Goal: Information Seeking & Learning: Learn about a topic

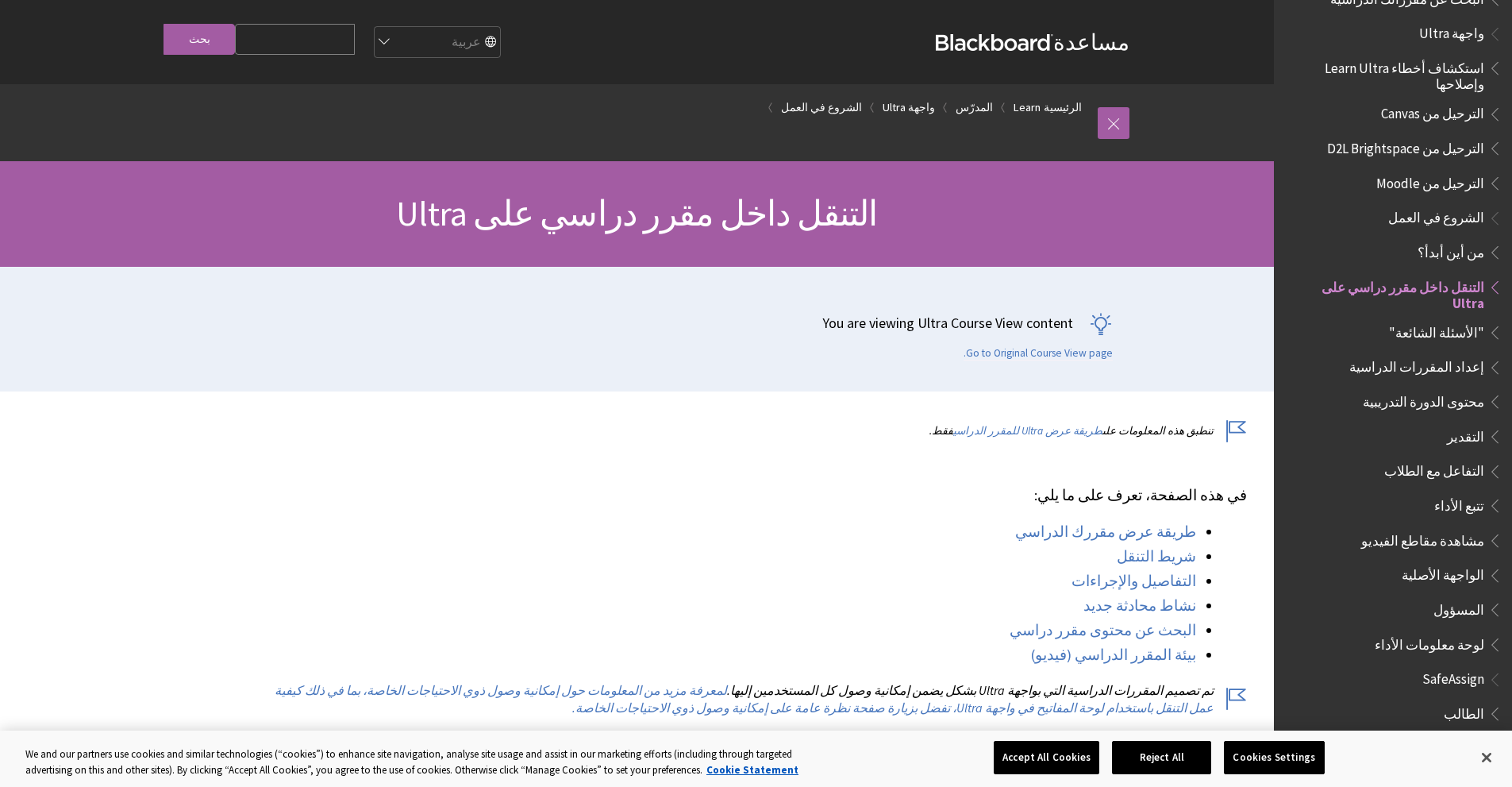
click at [487, 46] on select "English عربية Català Cymraeg Deutsch Español Suomi Français עברית Italiano 日本語 …" at bounding box center [436, 43] width 127 height 32
select select "/Learn/Instructor/Ultra/Getting_Started/Navigate_Inside_a_Course"
click at [405, 27] on select "English عربية Català Cymraeg Deutsch Español Suomi Français עברית Italiano 日本語 …" at bounding box center [436, 43] width 127 height 32
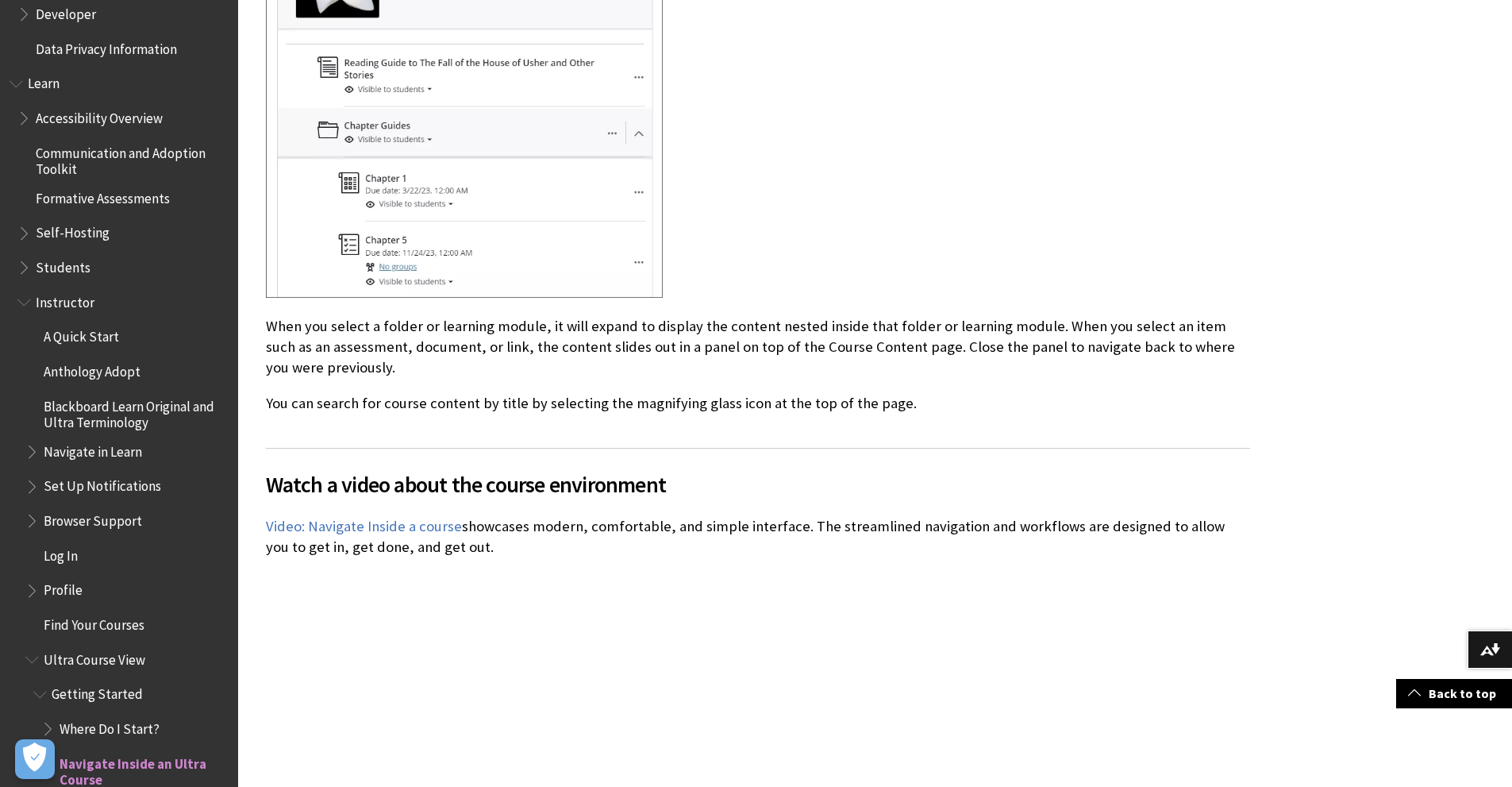
scroll to position [1152, 0]
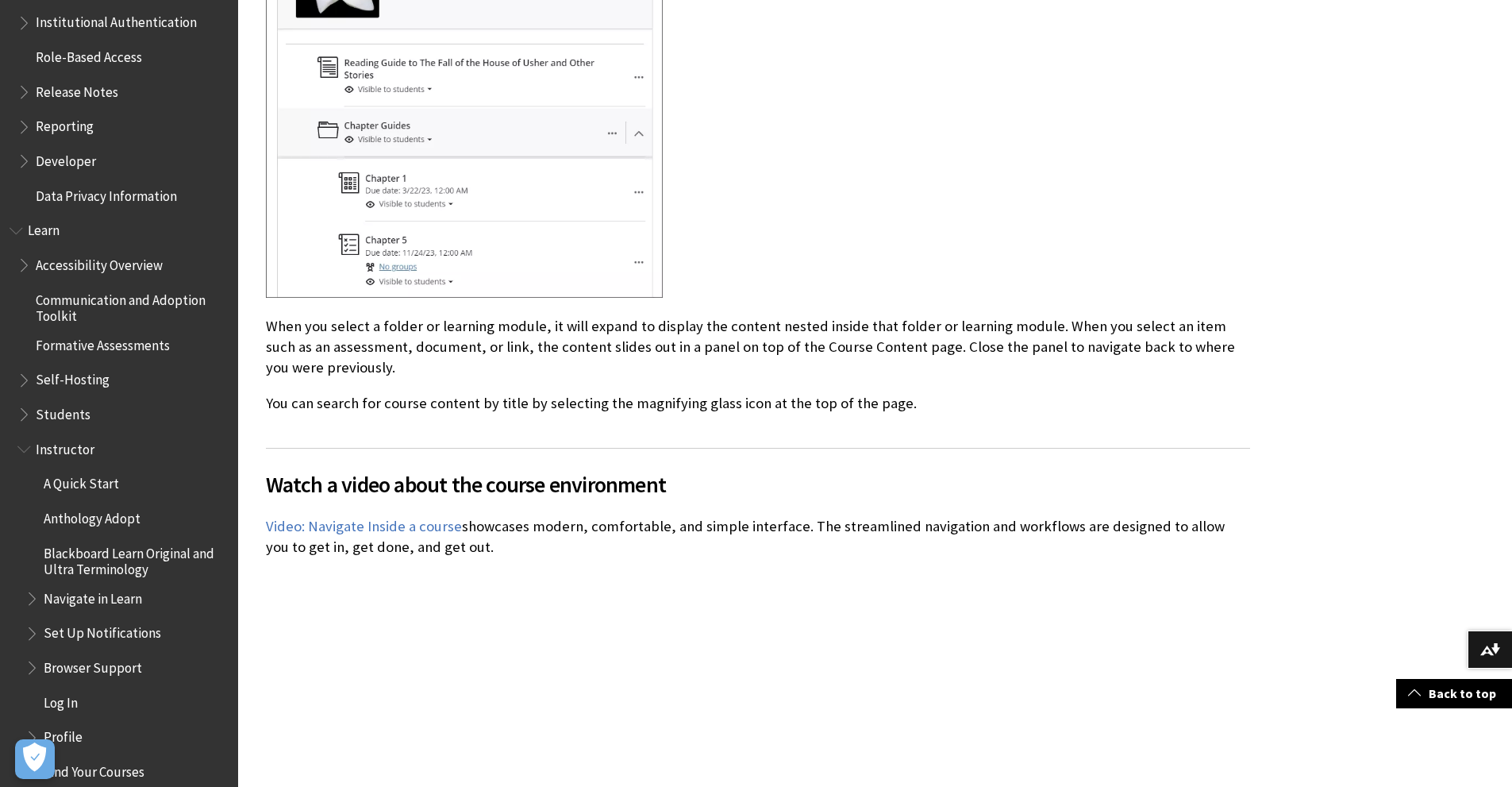
click at [55, 447] on span "Instructor" at bounding box center [64, 447] width 58 height 22
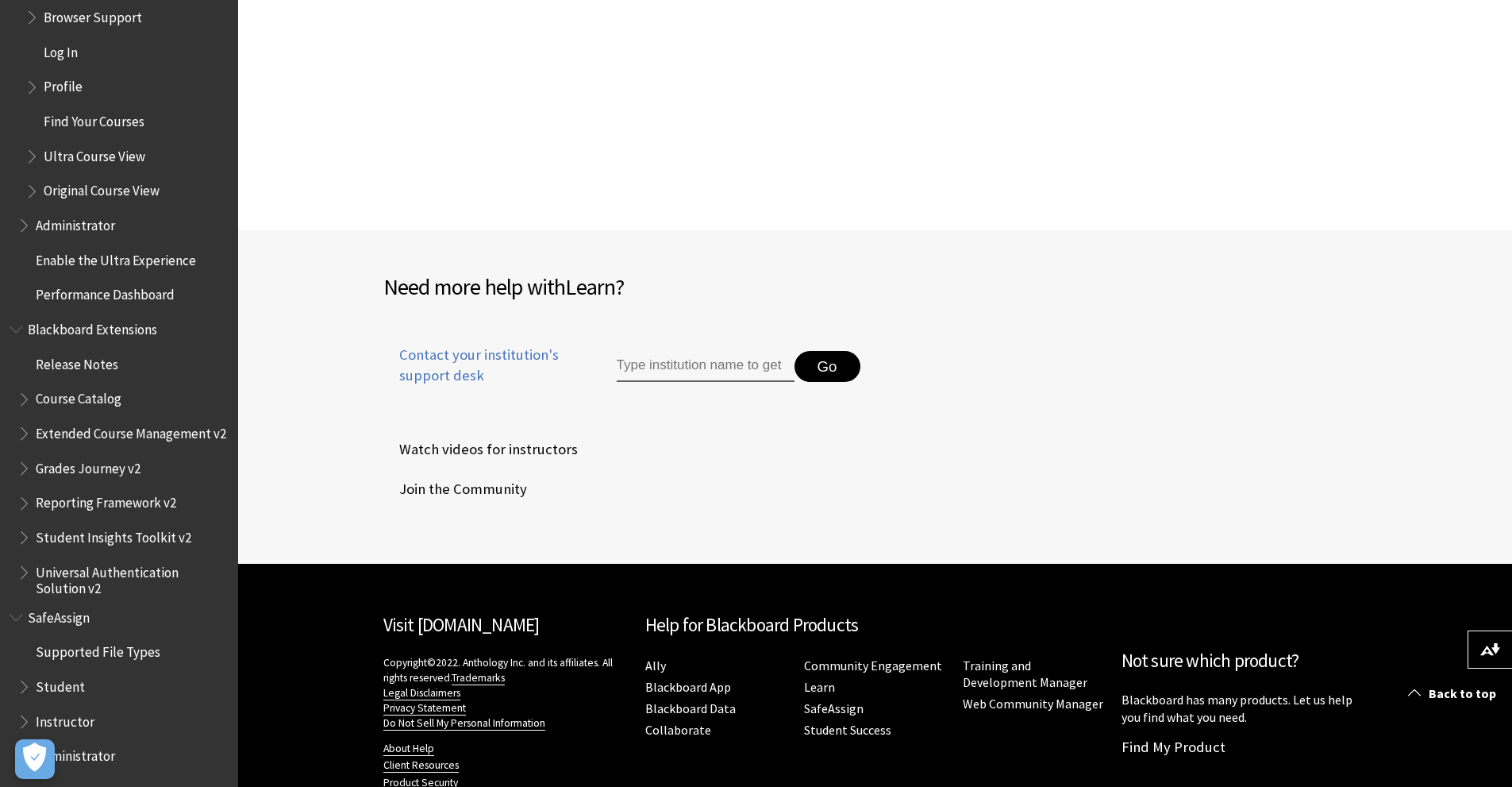
scroll to position [2064, 0]
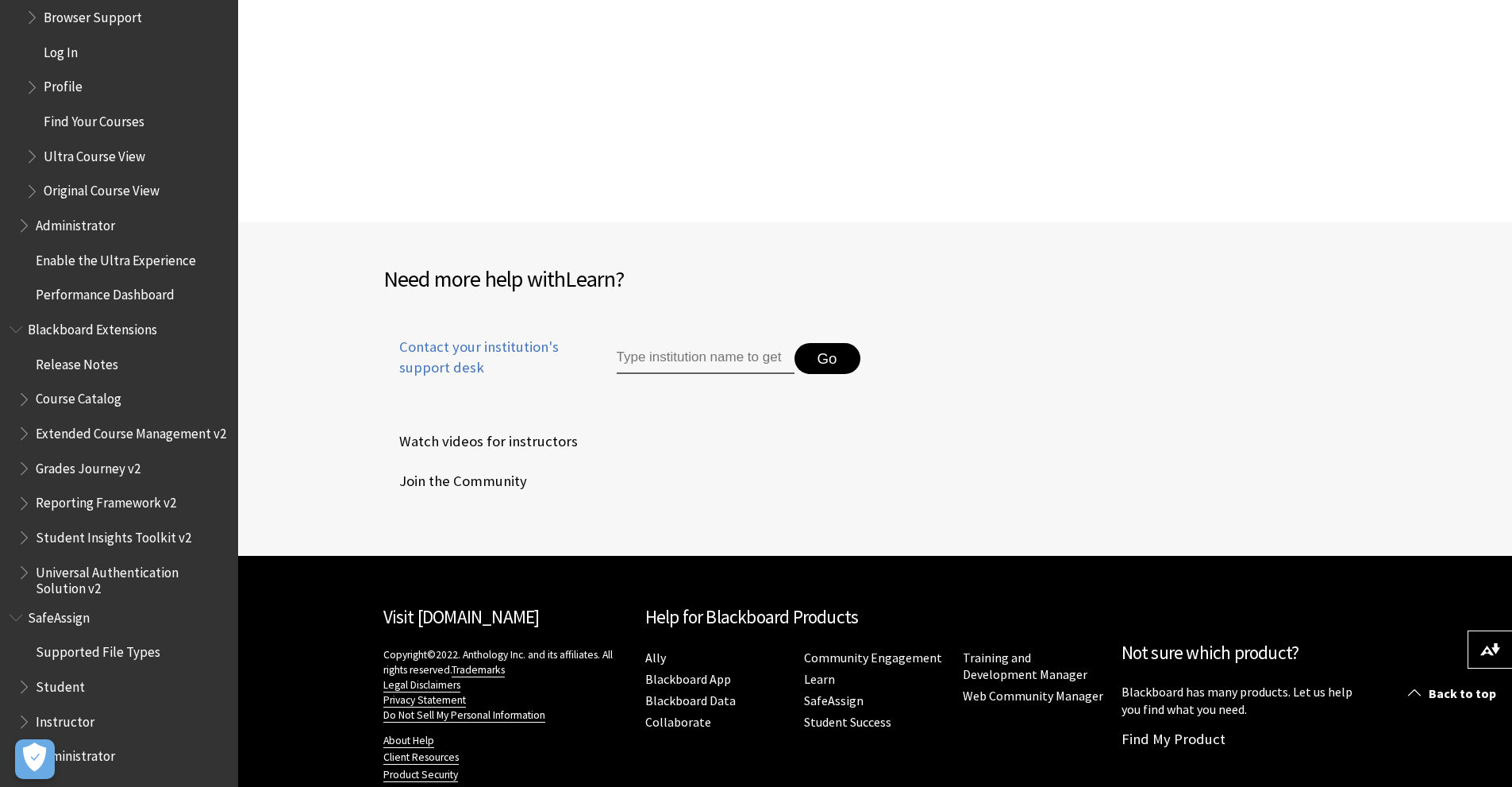
click at [496, 441] on span "Watch videos for instructors" at bounding box center [481, 441] width 194 height 24
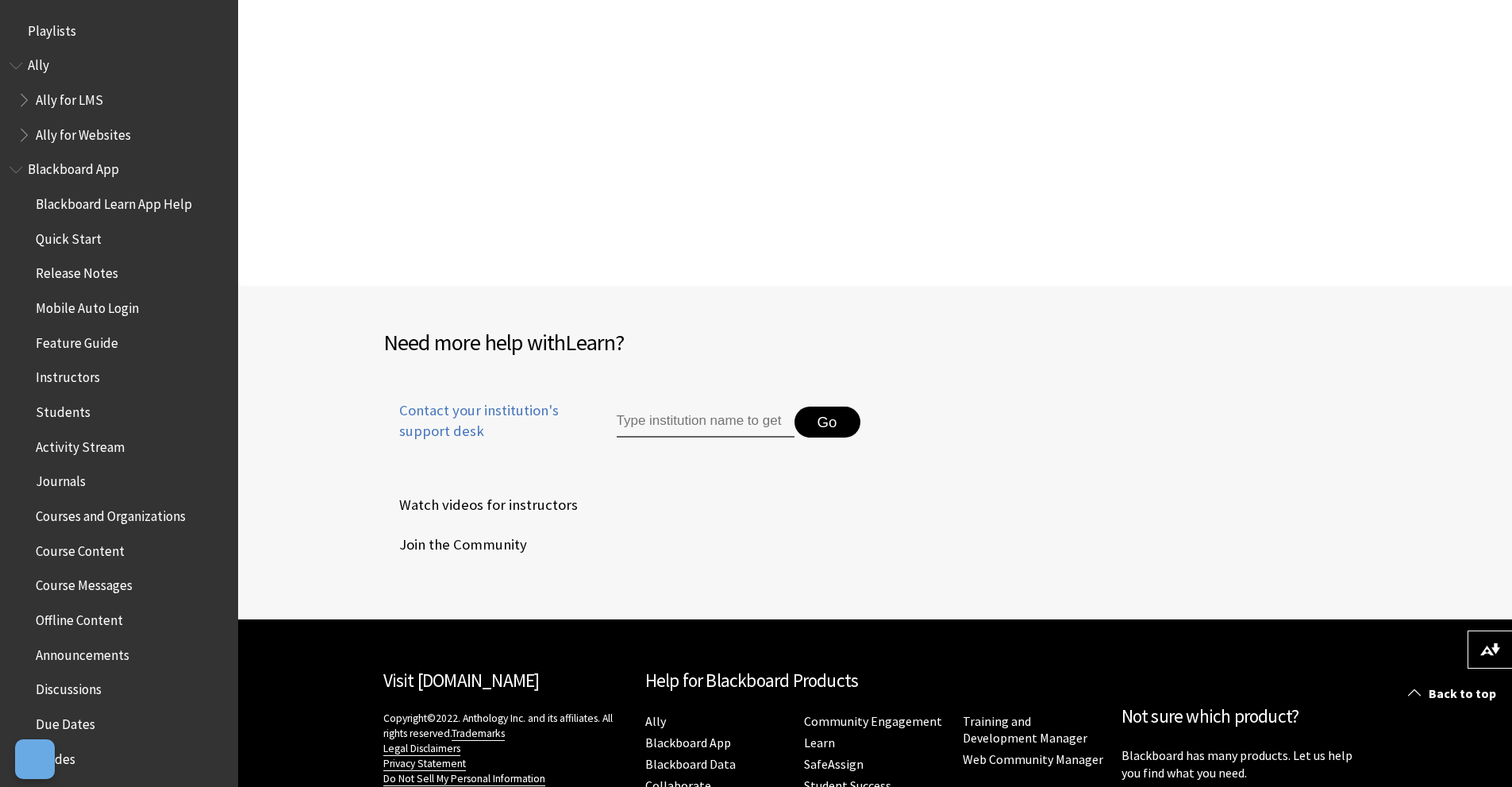
scroll to position [1564, 0]
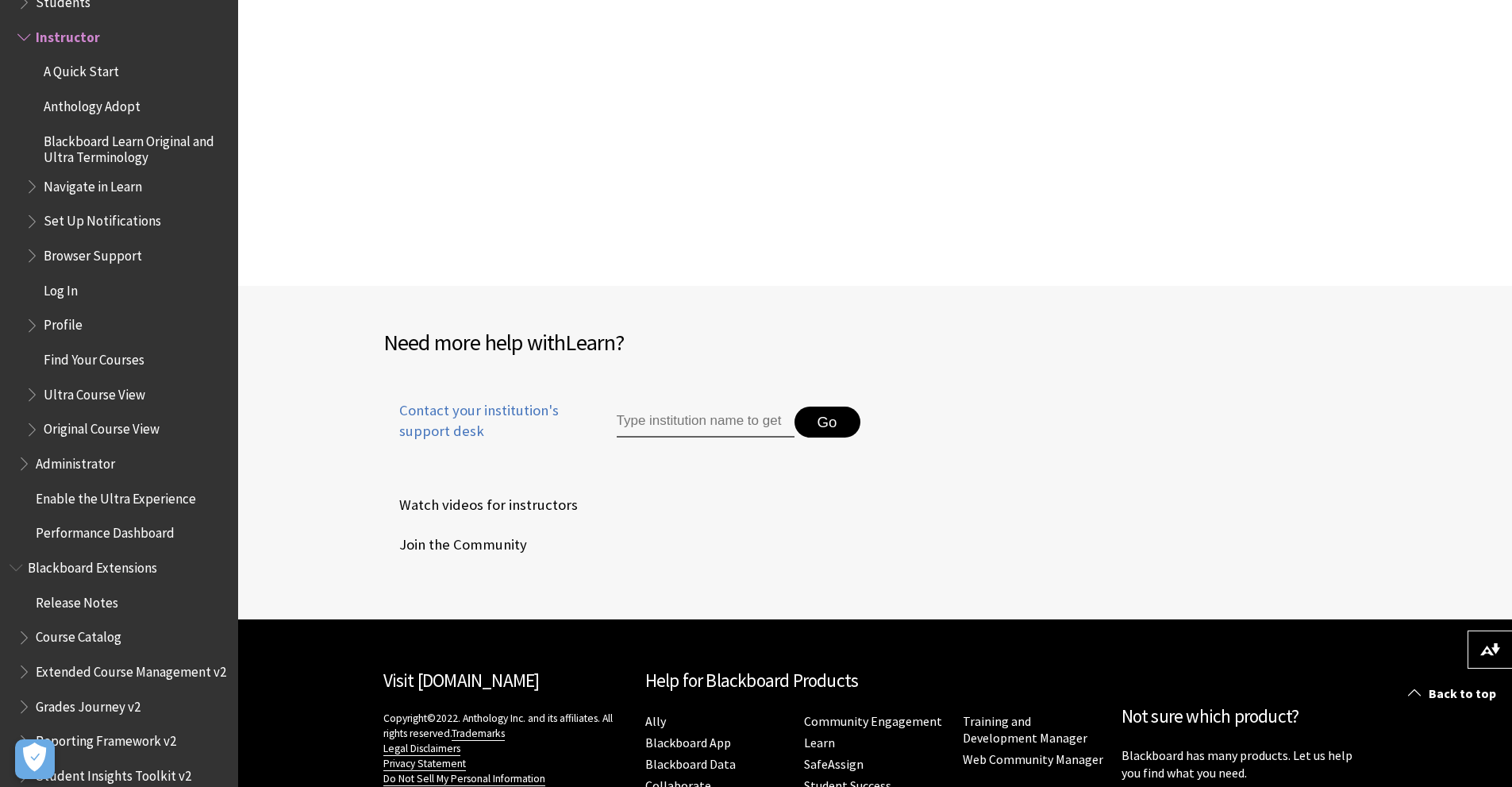
click at [88, 574] on span "Blackboard Extensions" at bounding box center [92, 565] width 130 height 22
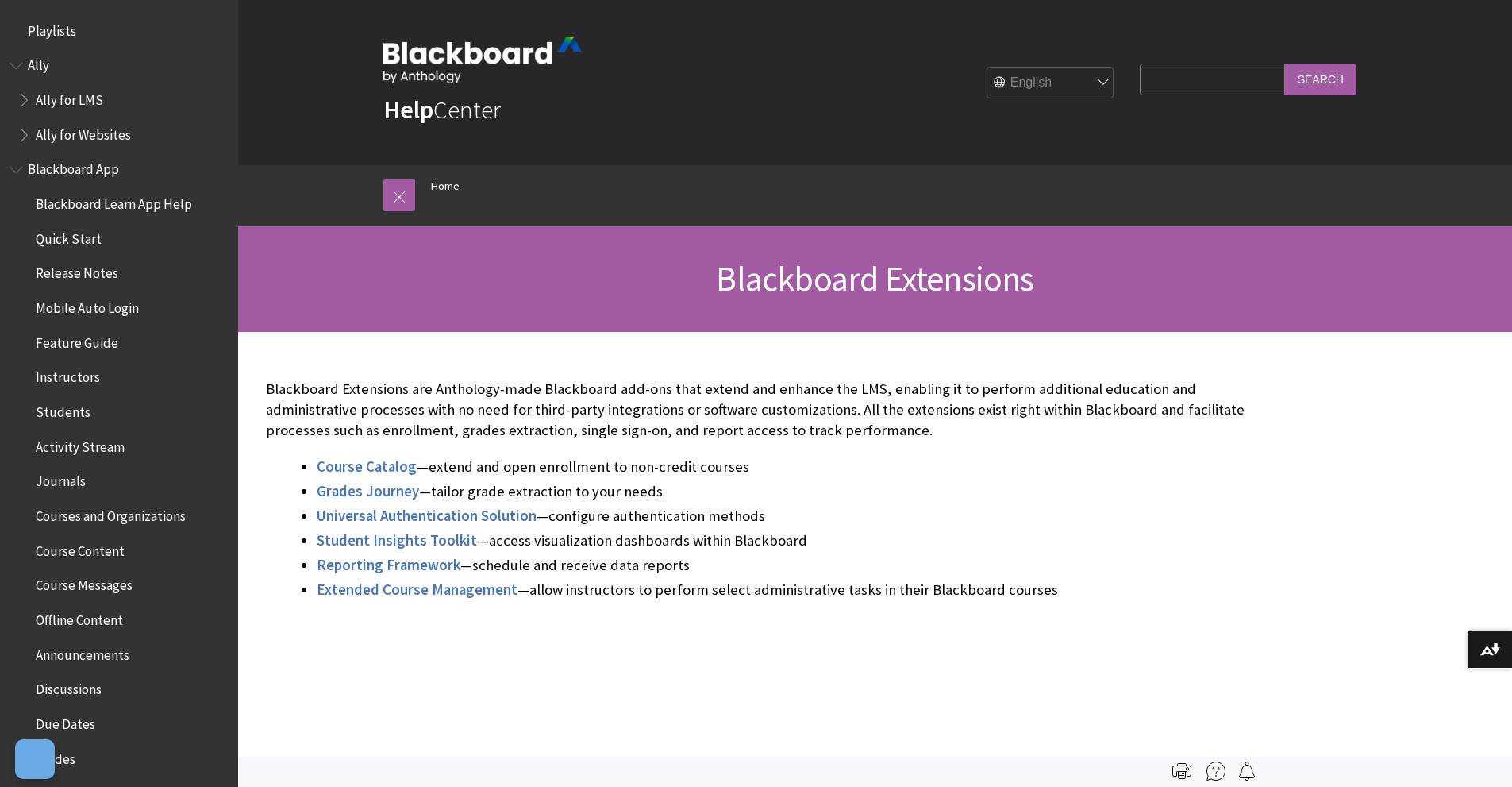
scroll to position [1420, 0]
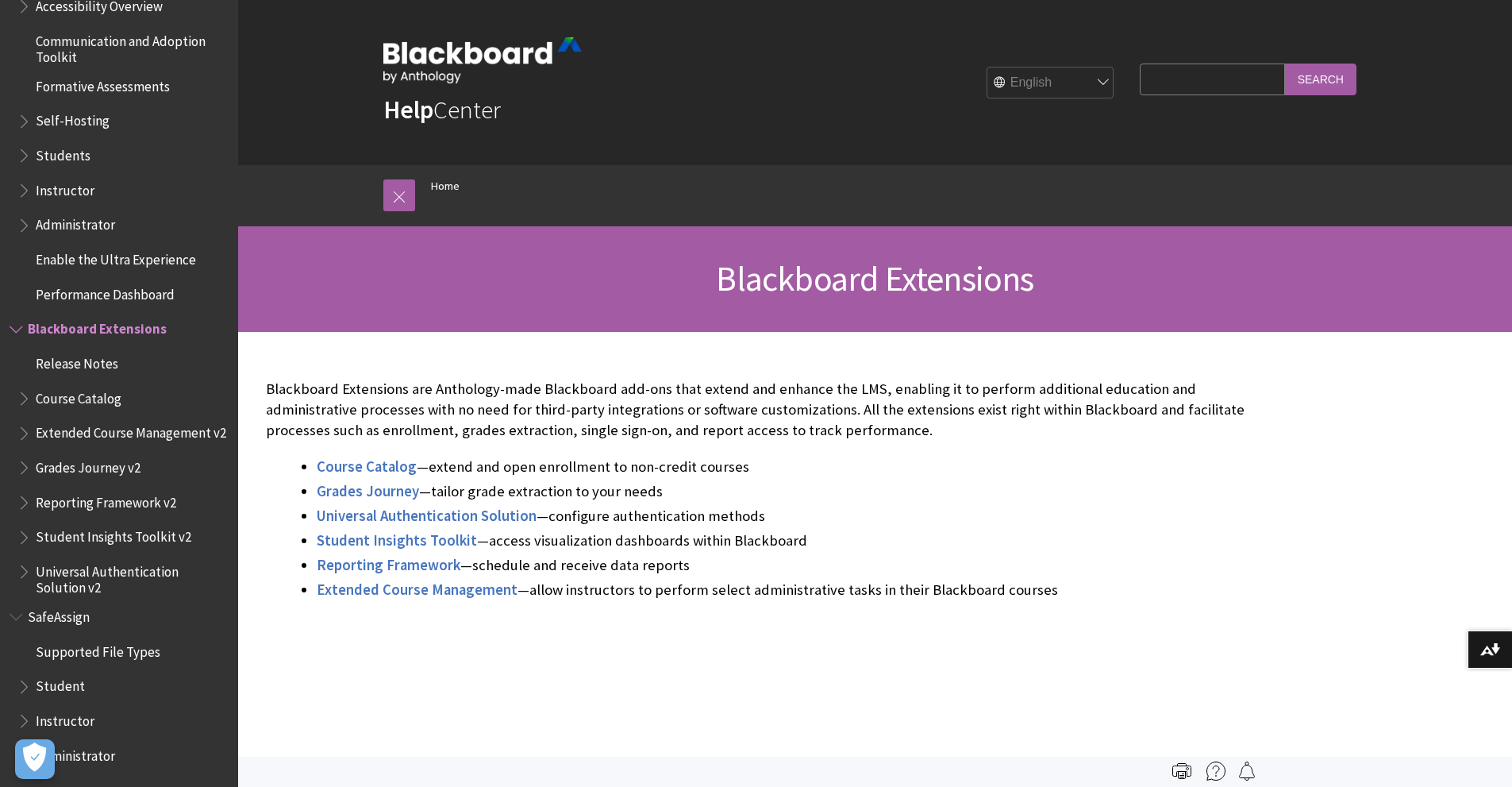
click at [57, 177] on span "Instructor" at bounding box center [64, 188] width 58 height 22
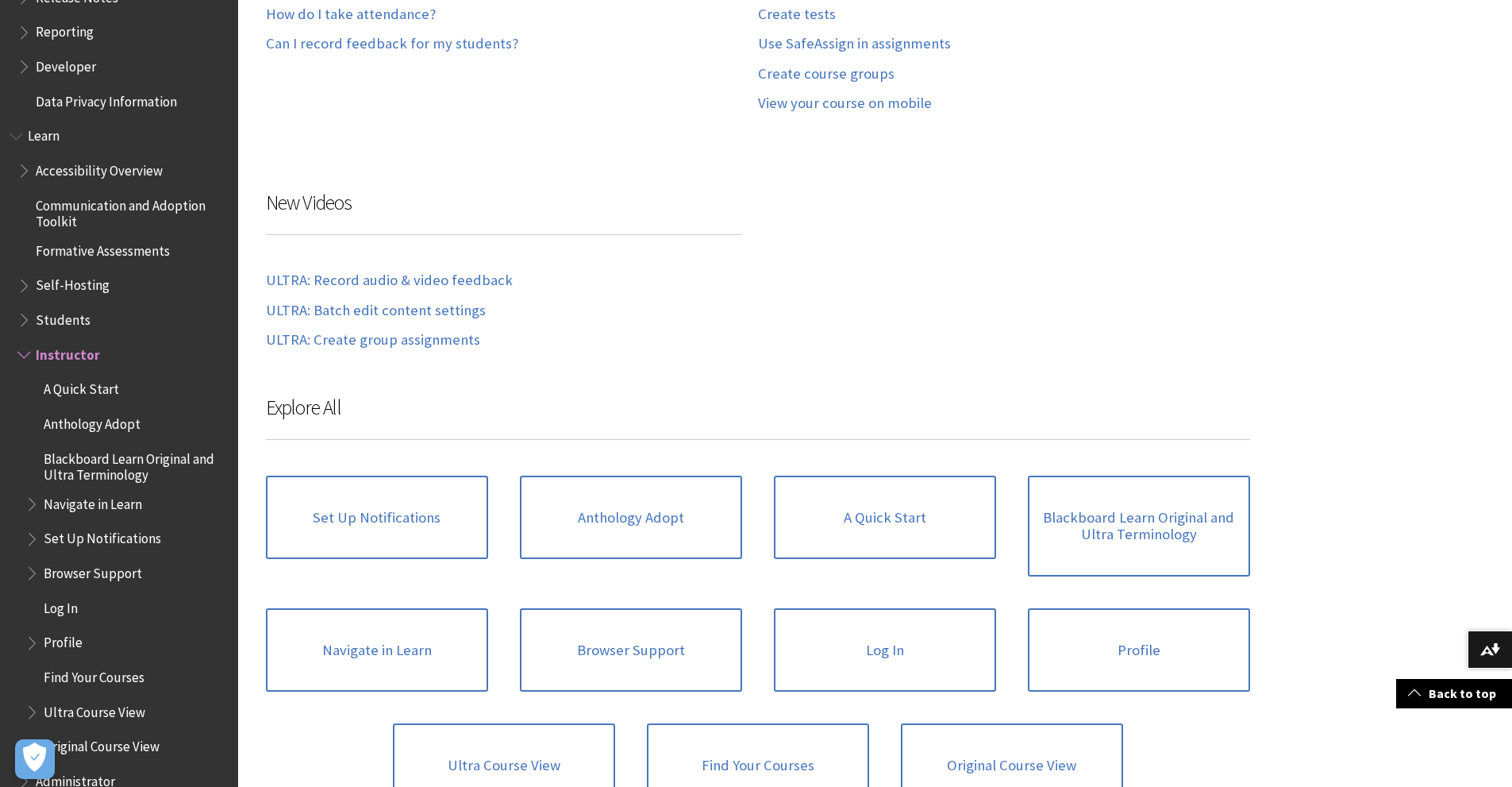
scroll to position [476, 0]
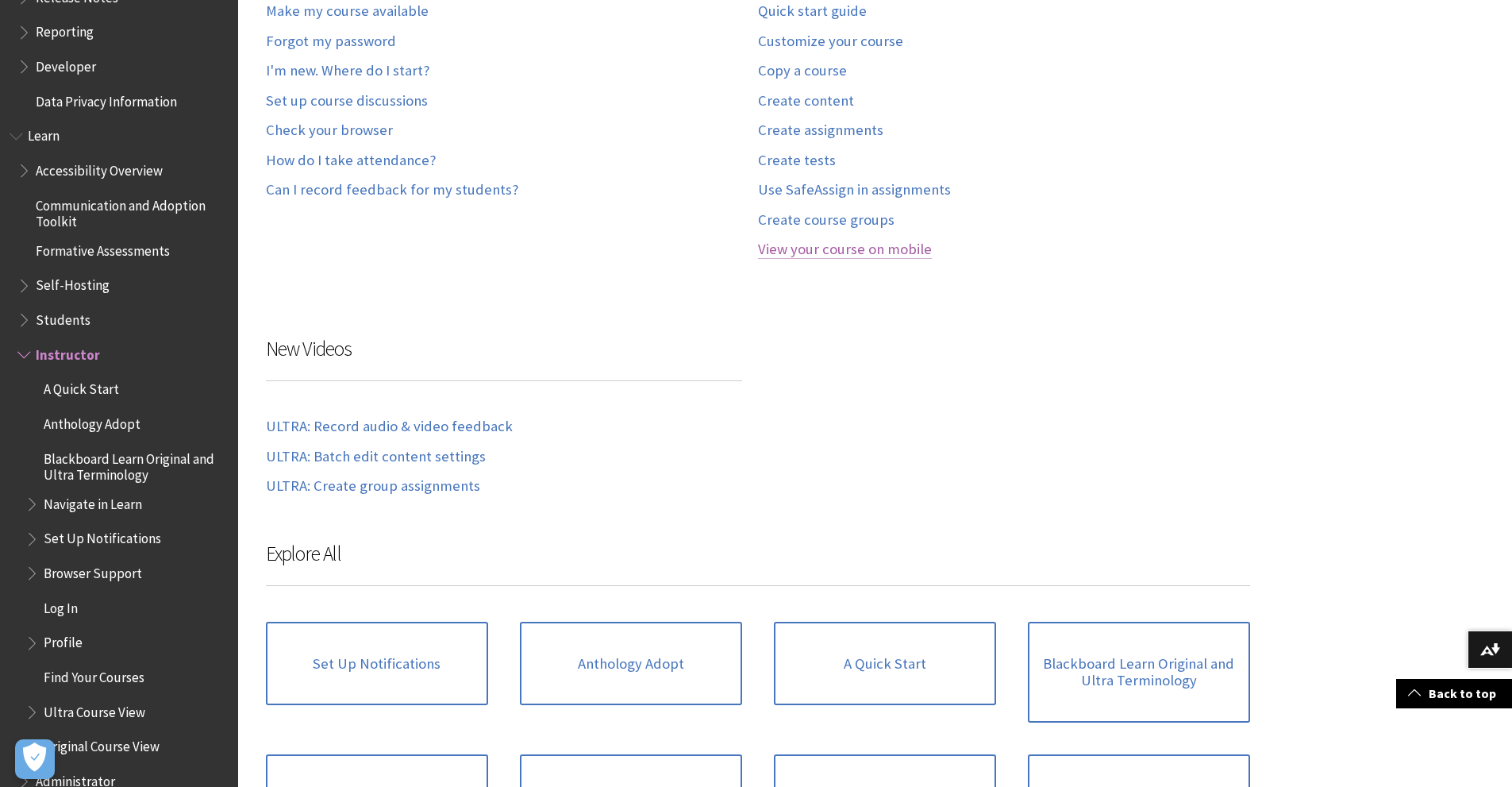
click at [788, 247] on link "View your course on mobile" at bounding box center [845, 250] width 174 height 18
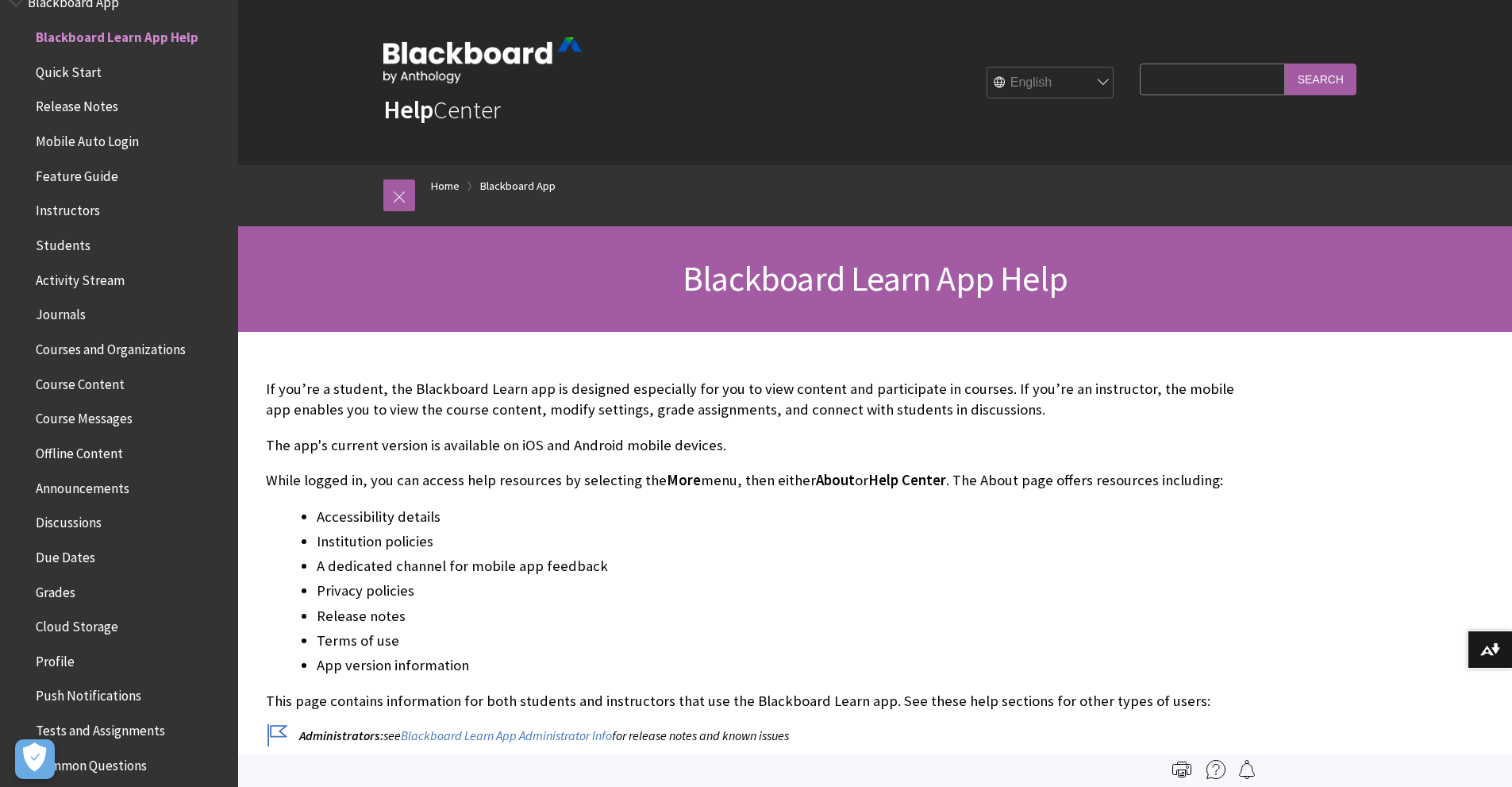
click at [1225, 70] on input "Search Query" at bounding box center [1213, 78] width 145 height 31
paste input "Class Collaborate"
type input "Class Collaborate"
click at [1285, 63] on input "Search" at bounding box center [1321, 78] width 71 height 31
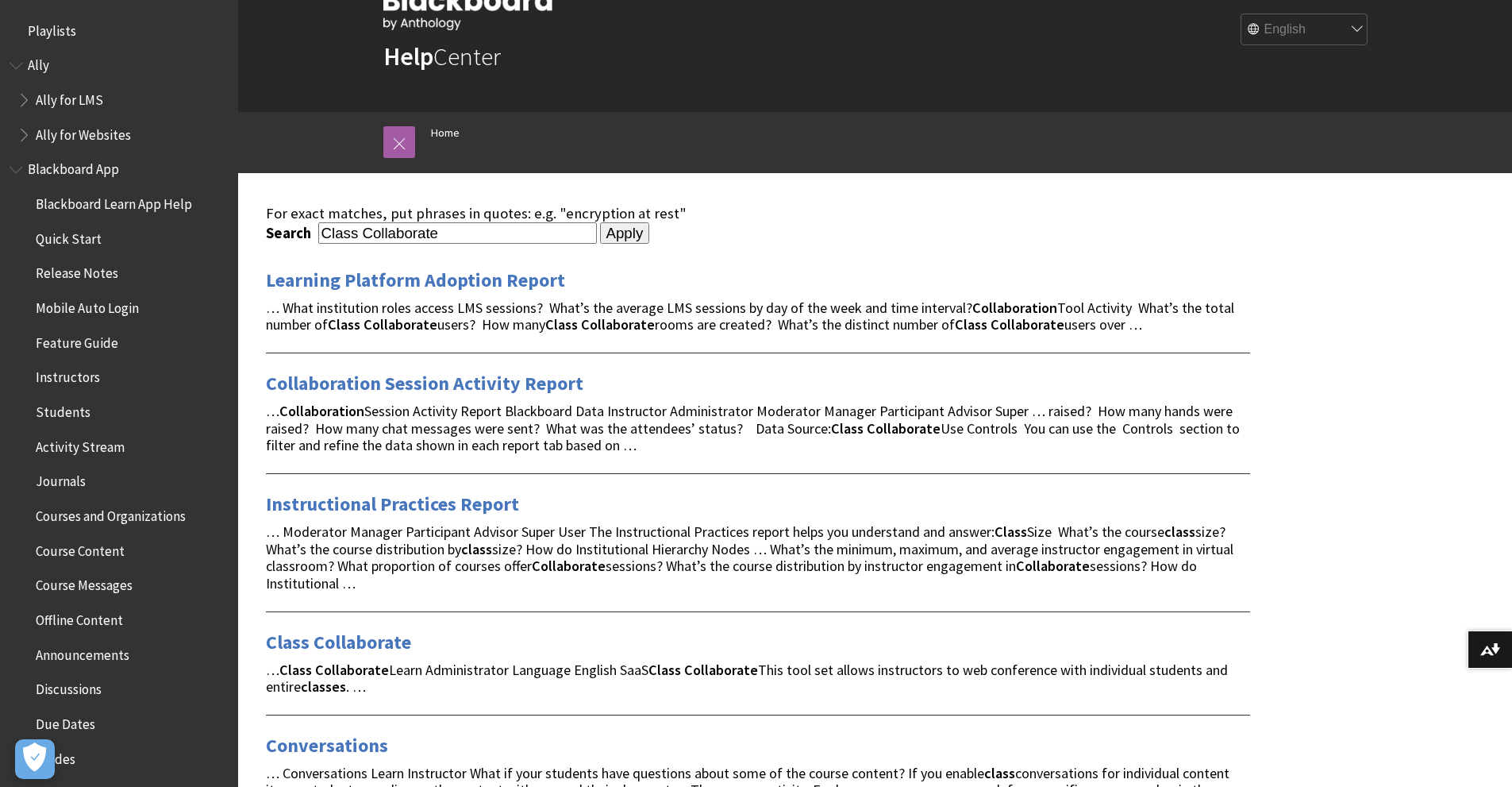
scroll to position [159, 0]
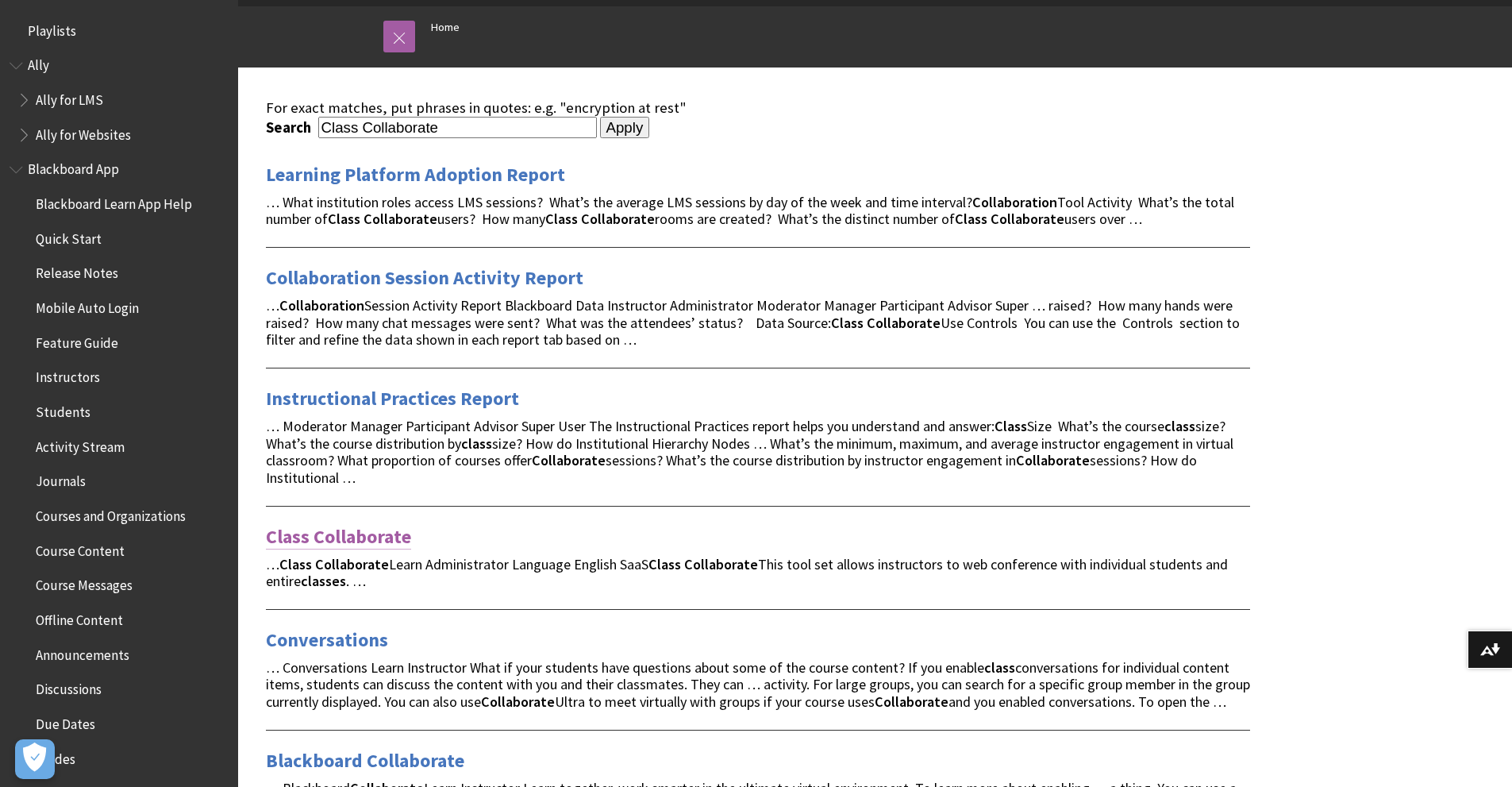
click at [339, 530] on link "Class Collaborate" at bounding box center [338, 537] width 146 height 26
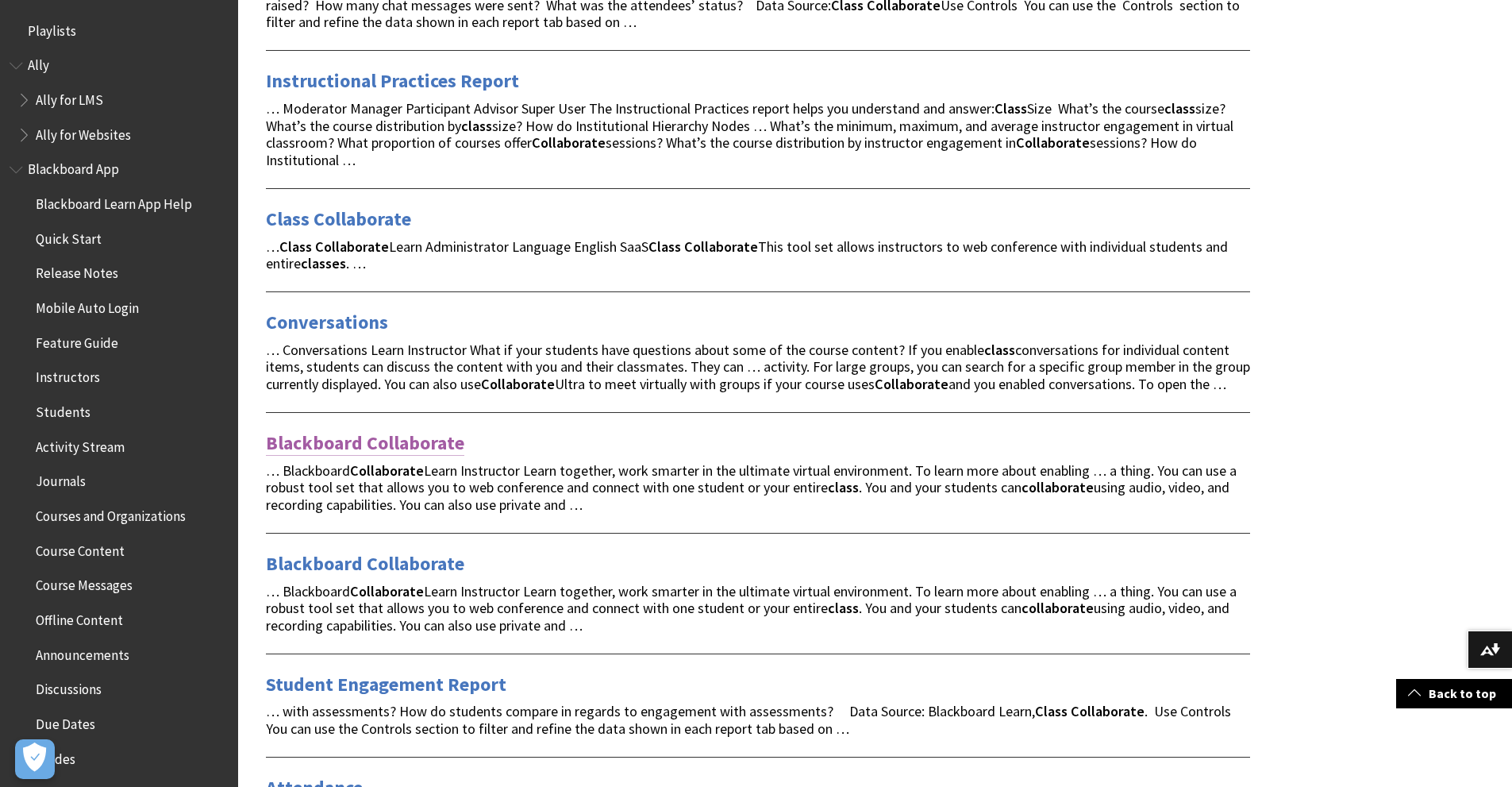
click at [306, 444] on link "Blackboard Collaborate" at bounding box center [365, 443] width 198 height 26
